Goal: Task Accomplishment & Management: Use online tool/utility

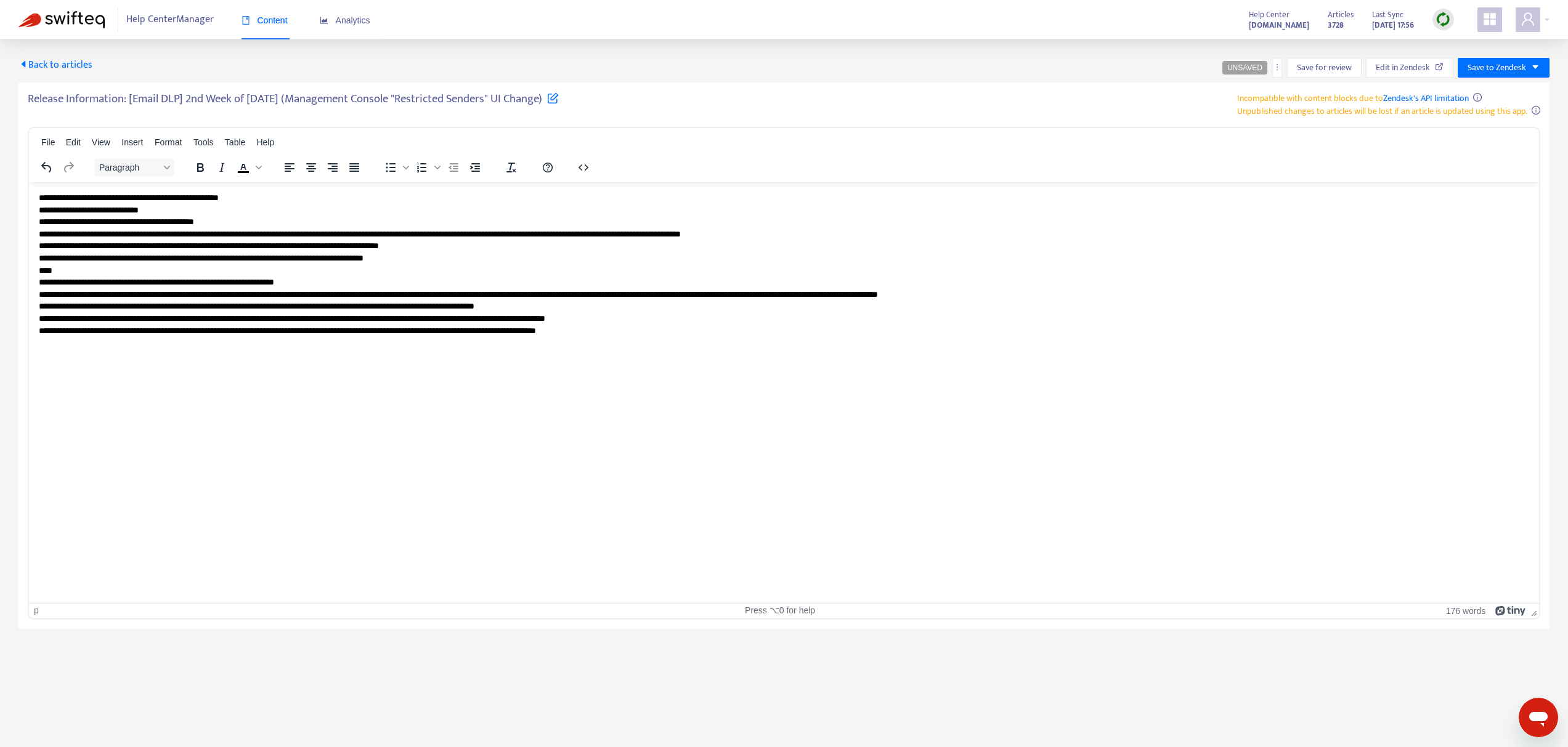
click at [64, 70] on span "Back to articles" at bounding box center [55, 64] width 74 height 16
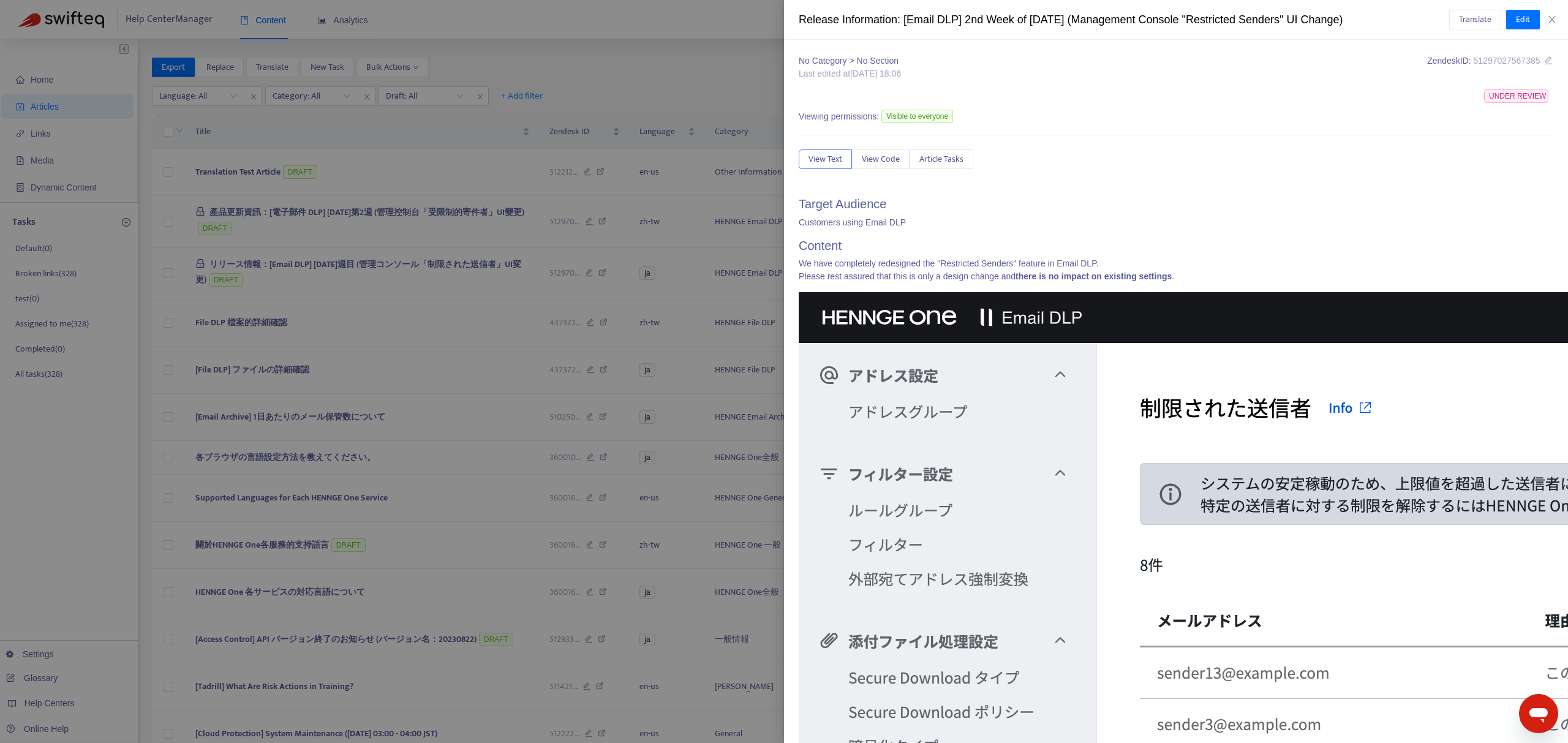
click at [790, 99] on div "No Category > No Section Last edited at [DATE] 18:06 Zendesk ID: 51297027567385…" at bounding box center [1176, 391] width 784 height 703
click at [697, 98] on div at bounding box center [784, 372] width 1568 height 743
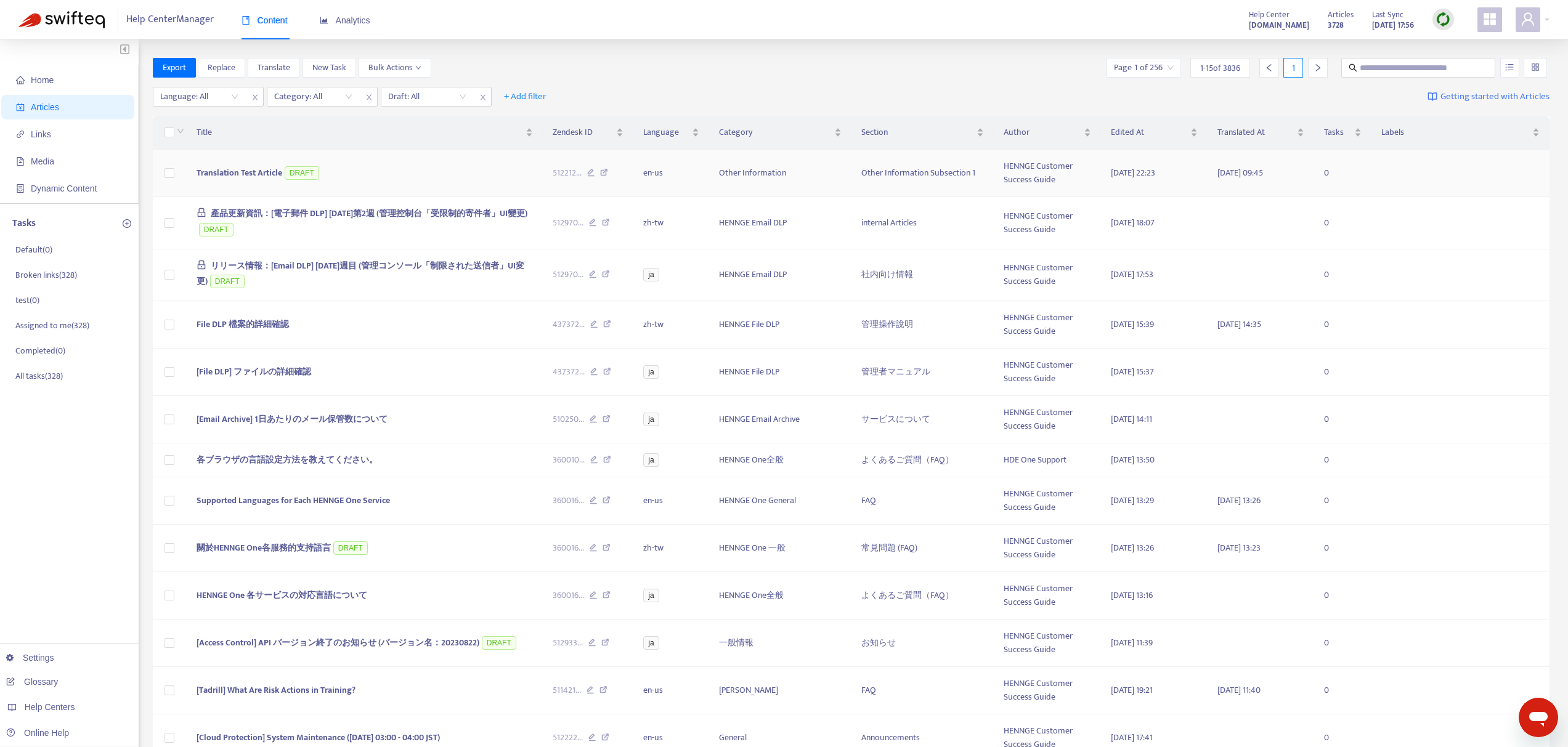
click at [238, 173] on span "Translation Test Article" at bounding box center [239, 173] width 85 height 14
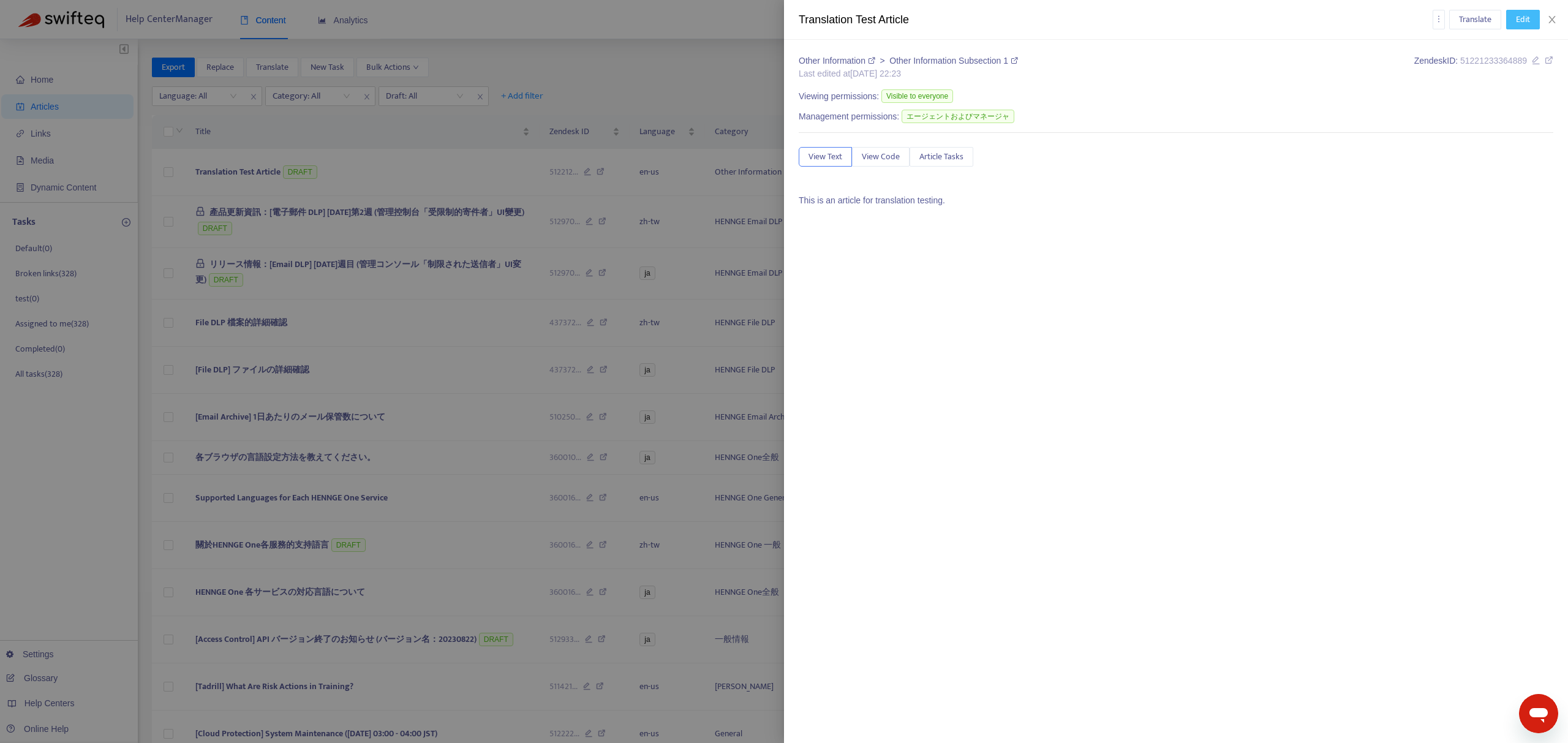
click at [1516, 23] on span "Edit" at bounding box center [1523, 20] width 14 height 14
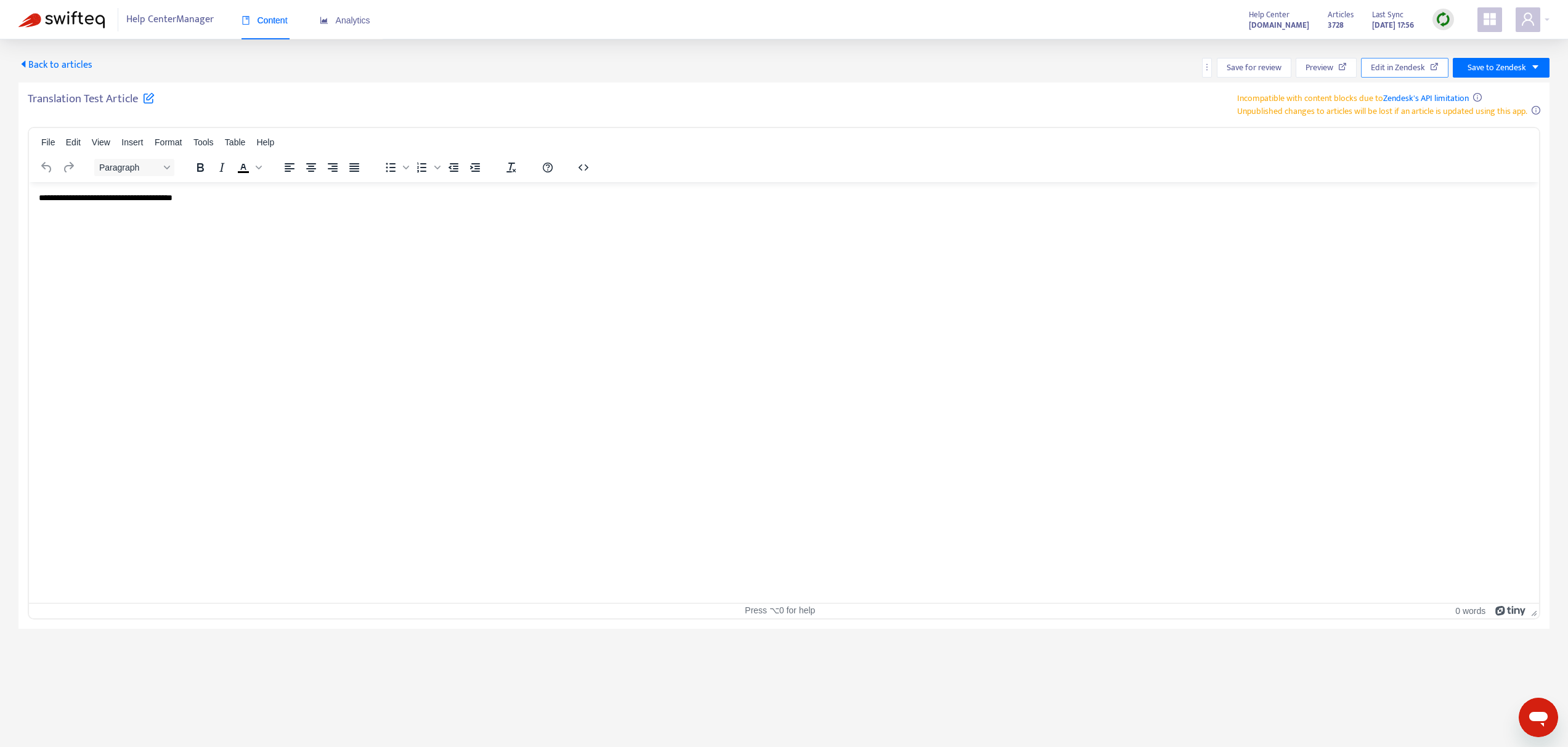
click at [1391, 70] on span "Edit in Zendesk" at bounding box center [1398, 68] width 54 height 14
click at [58, 60] on span "Back to articles" at bounding box center [55, 64] width 74 height 16
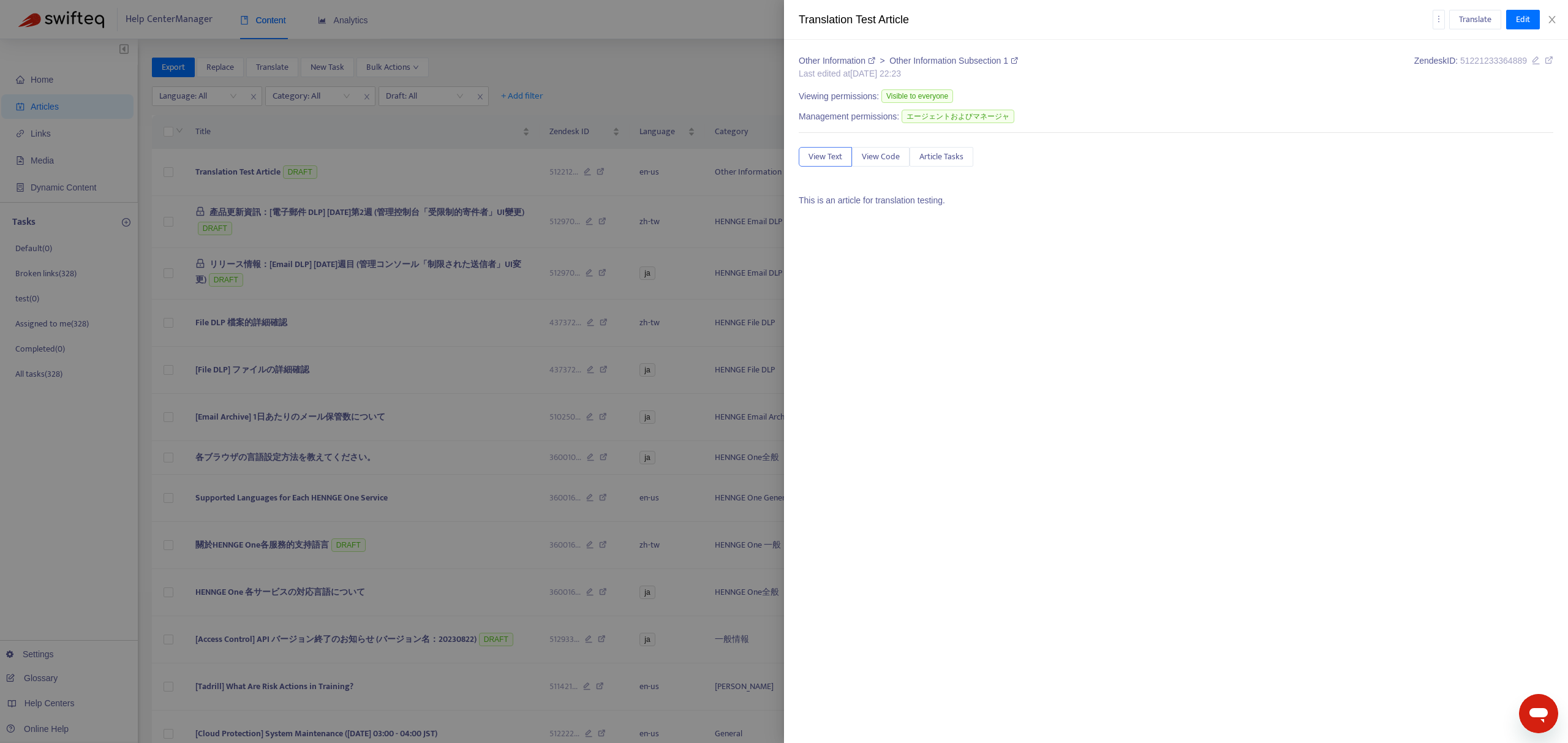
click at [491, 150] on div at bounding box center [784, 372] width 1568 height 743
